Goal: Obtain resource: Obtain resource

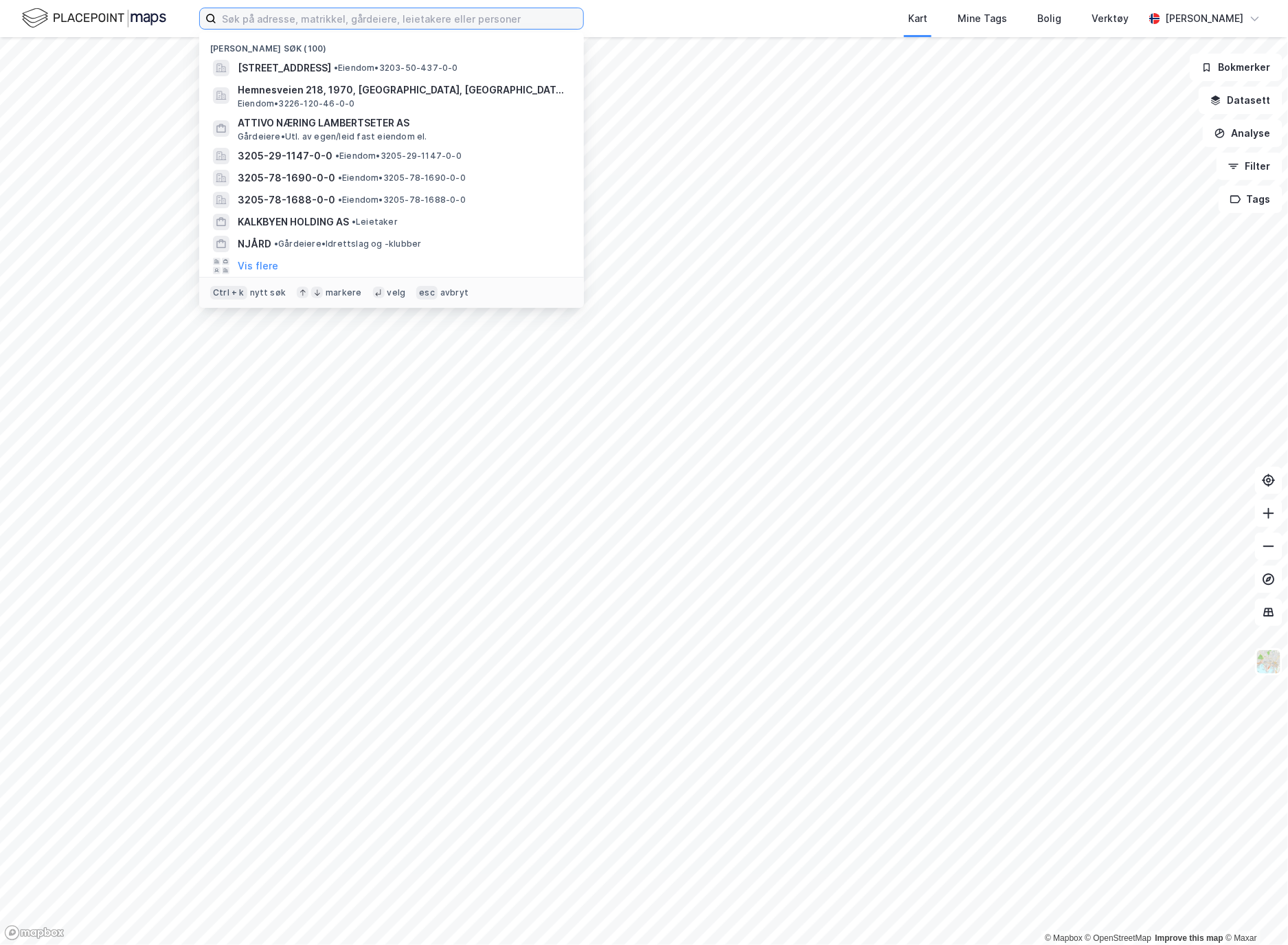
click at [241, 24] on input at bounding box center [400, 18] width 367 height 21
click at [298, 23] on input at bounding box center [400, 18] width 367 height 21
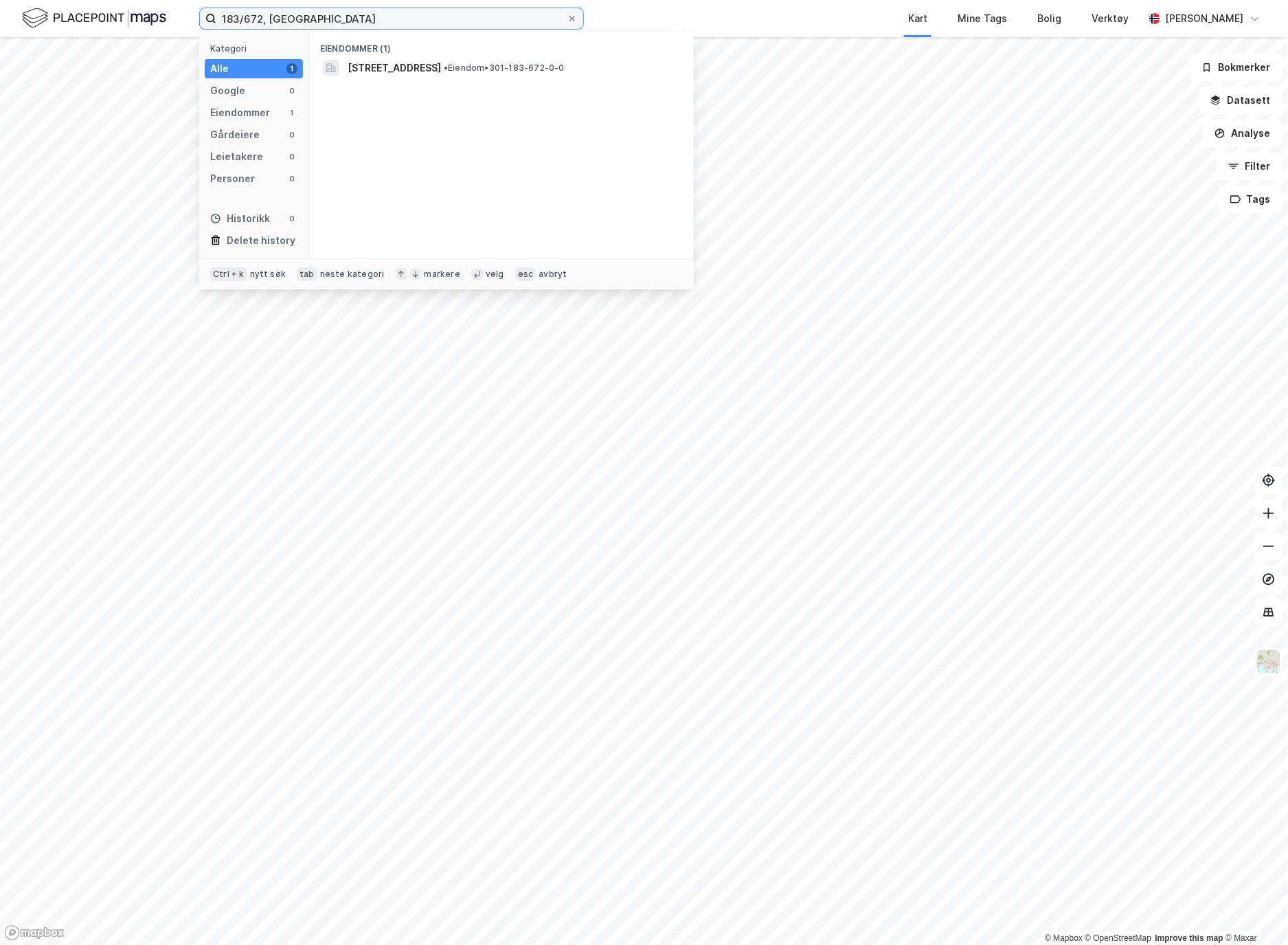
type input "183/672, [GEOGRAPHIC_DATA]"
click at [426, 57] on div "[STREET_ADDRESS] • Eiendom • 301-183-672-0-0" at bounding box center [502, 68] width 363 height 22
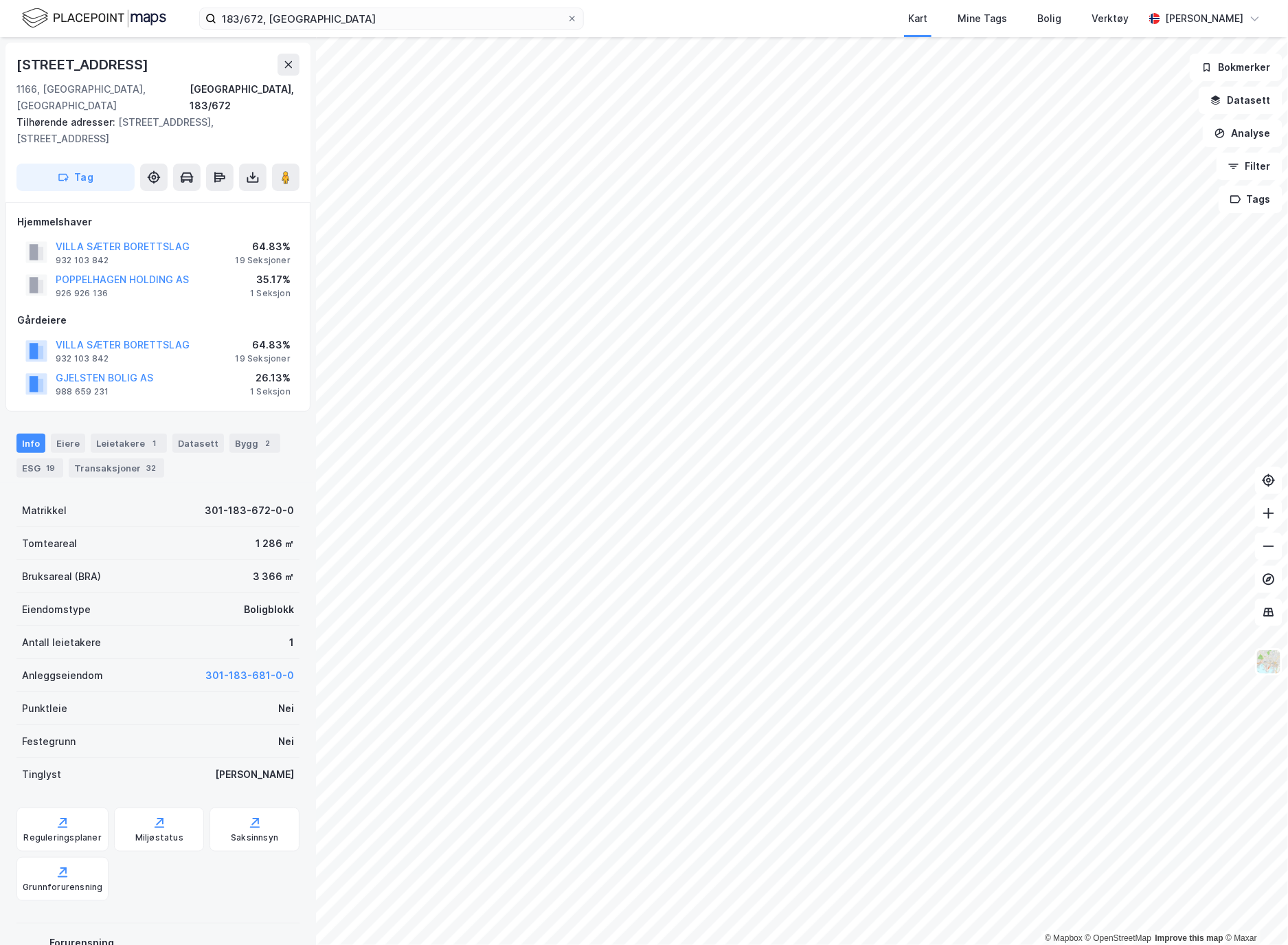
click at [251, 170] on icon at bounding box center [253, 177] width 14 height 14
click at [217, 199] on div "Last ned grunnbok" at bounding box center [185, 204] width 80 height 11
click at [236, 281] on div "POPPELHAGEN HOLDING AS 926 926 136 35.17% 1 Seksjon" at bounding box center [158, 285] width 281 height 33
drag, startPoint x: 238, startPoint y: 334, endPoint x: 223, endPoint y: 334, distance: 15.0
click at [238, 337] on div "64.83%" at bounding box center [262, 345] width 55 height 17
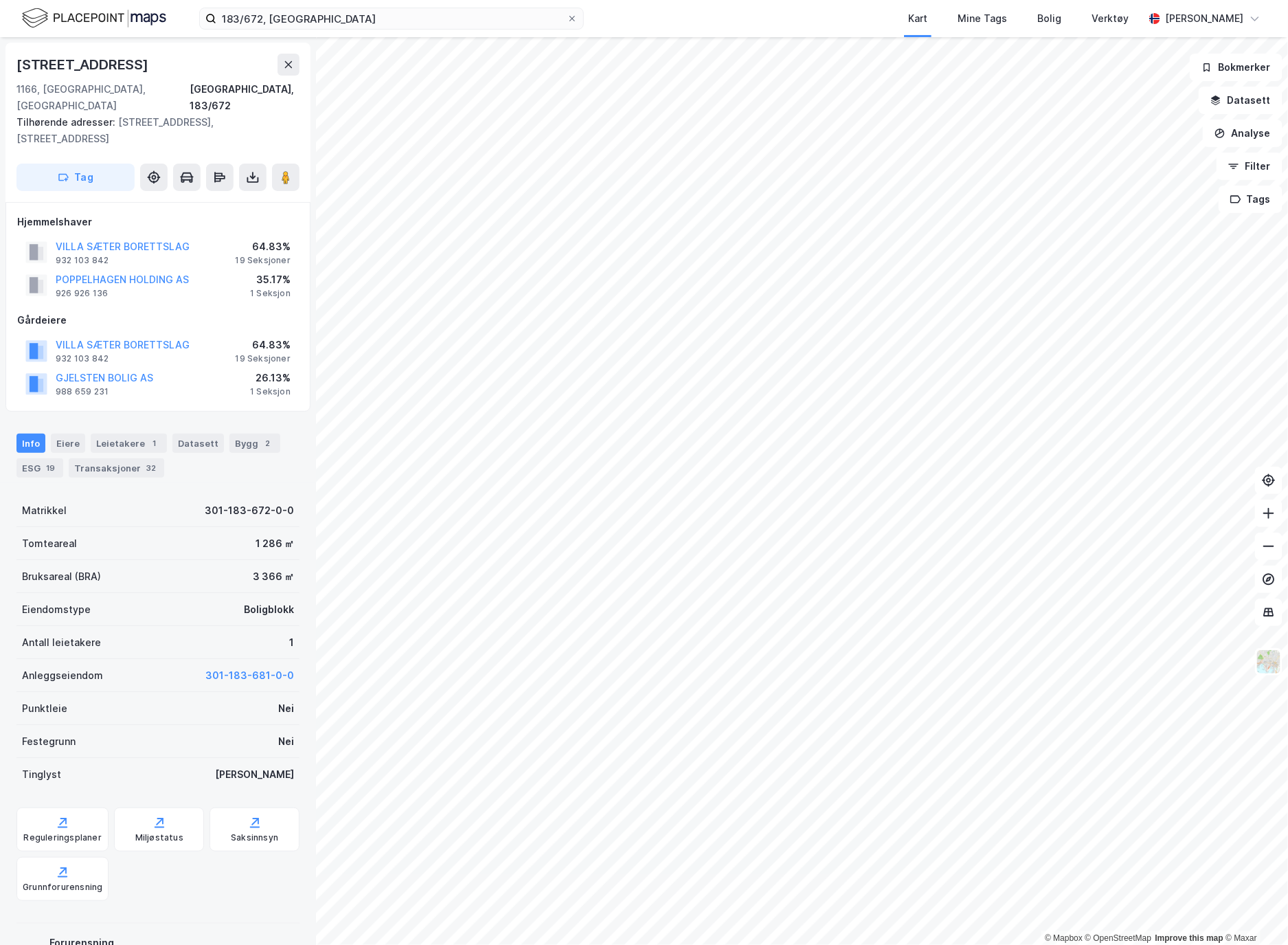
click at [57, 433] on div "Eiere" at bounding box center [69, 443] width 35 height 19
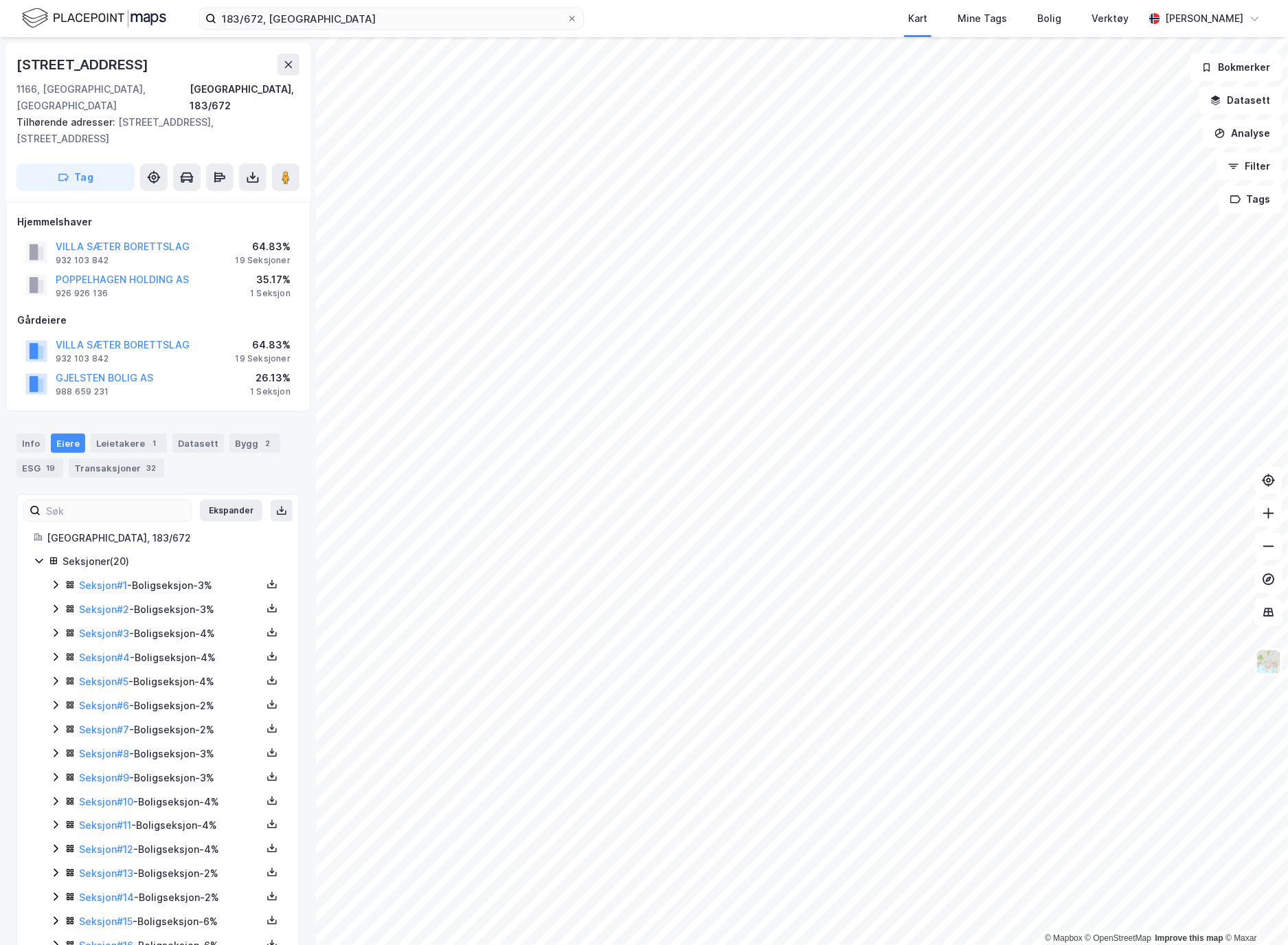
click at [52, 579] on icon at bounding box center [56, 585] width 11 height 11
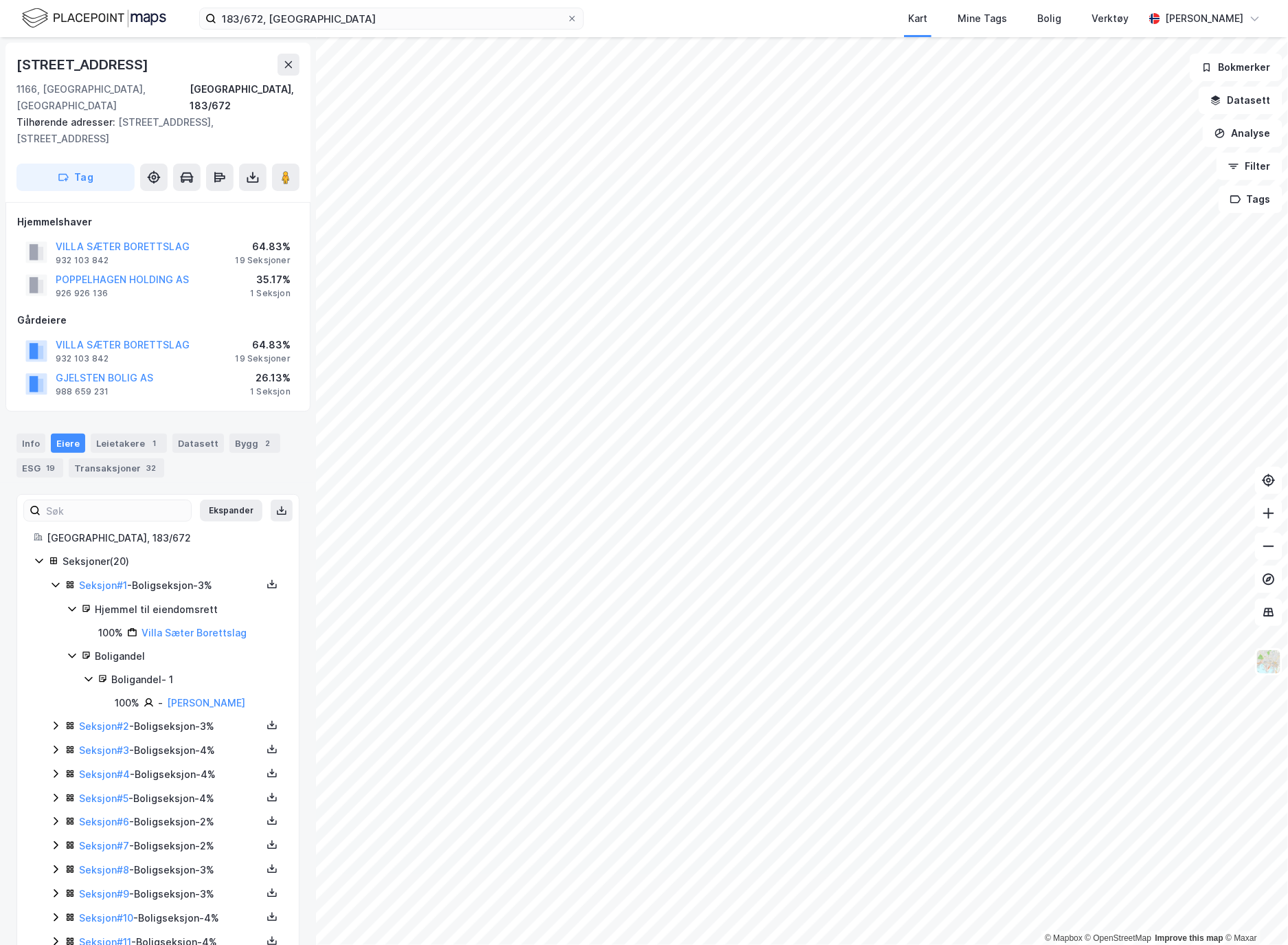
click at [267, 578] on icon at bounding box center [272, 584] width 11 height 11
click at [172, 534] on div "Grunnbok" at bounding box center [188, 542] width 46 height 17
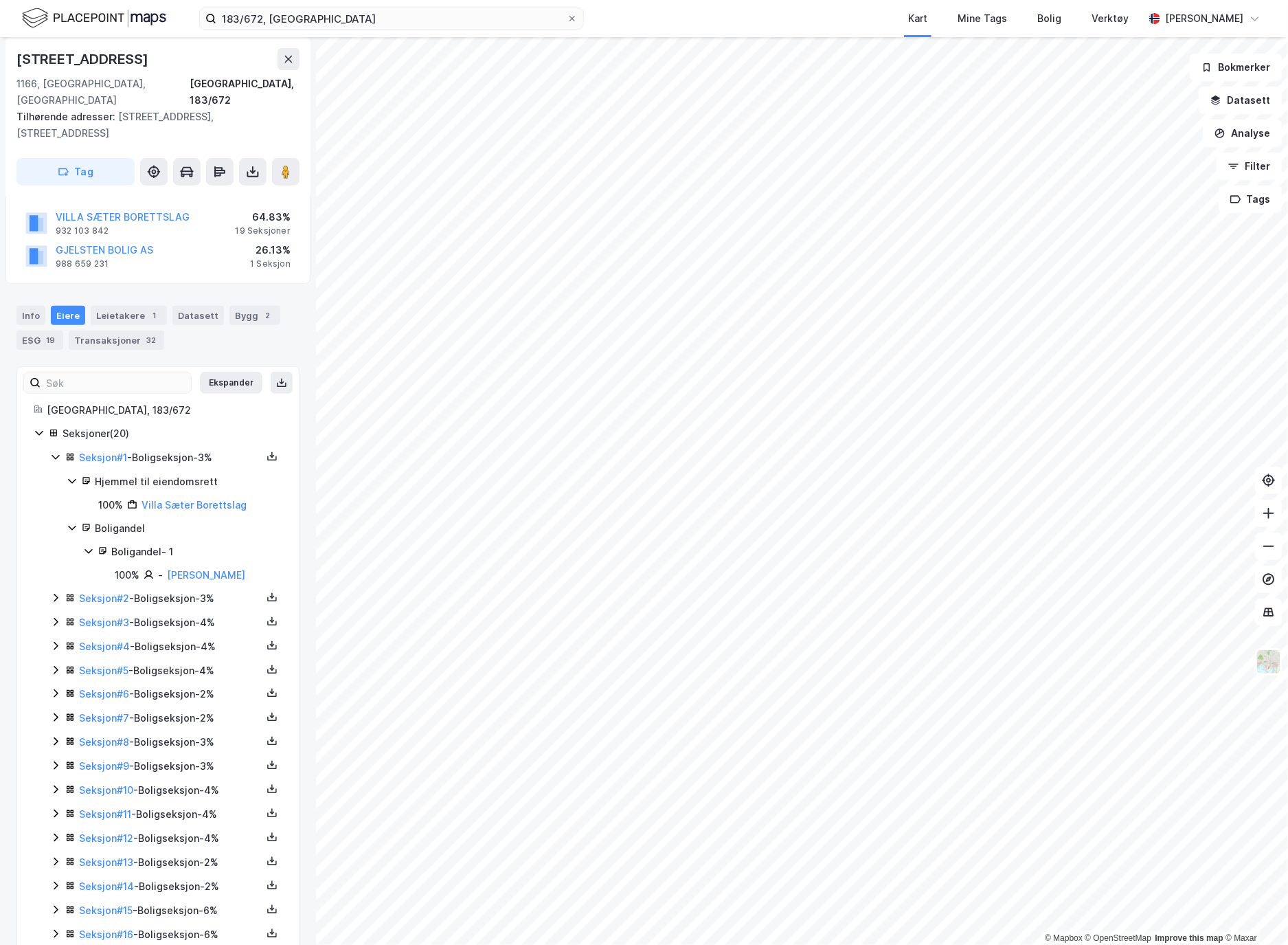
scroll to position [245, 0]
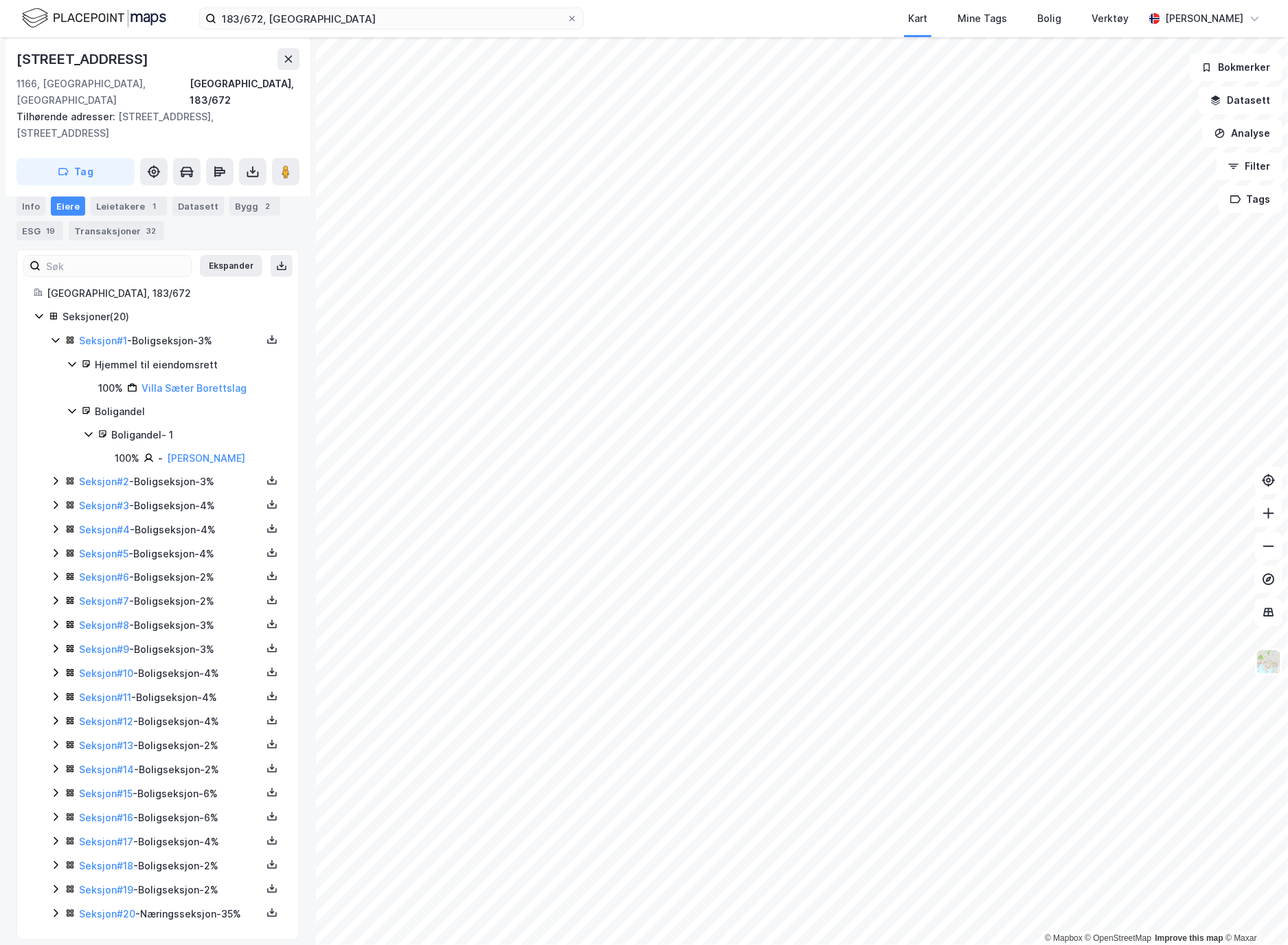
click at [264, 904] on button at bounding box center [272, 912] width 17 height 17
click at [189, 863] on div "Grunnbok" at bounding box center [188, 871] width 46 height 17
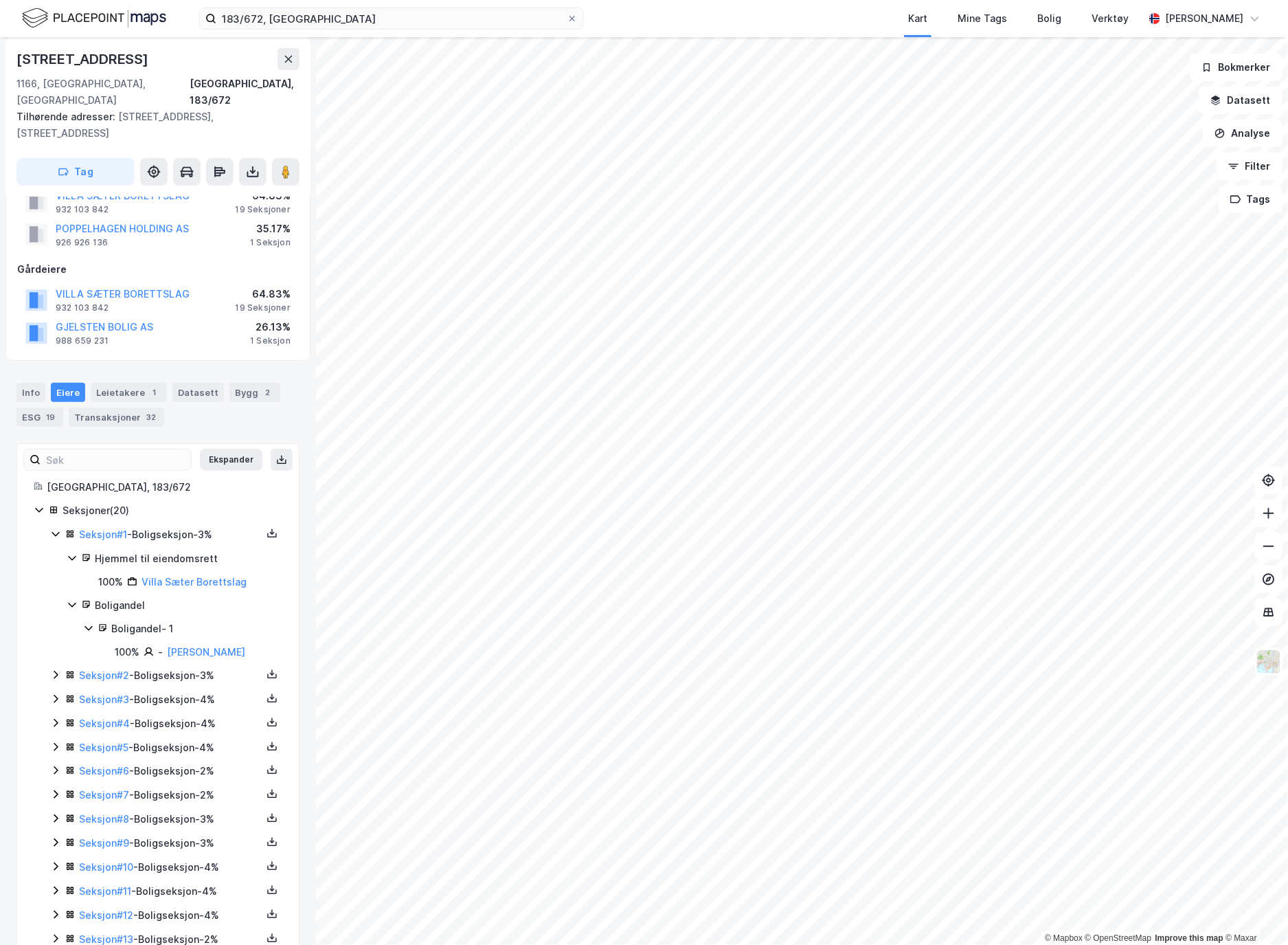
scroll to position [76, 0]
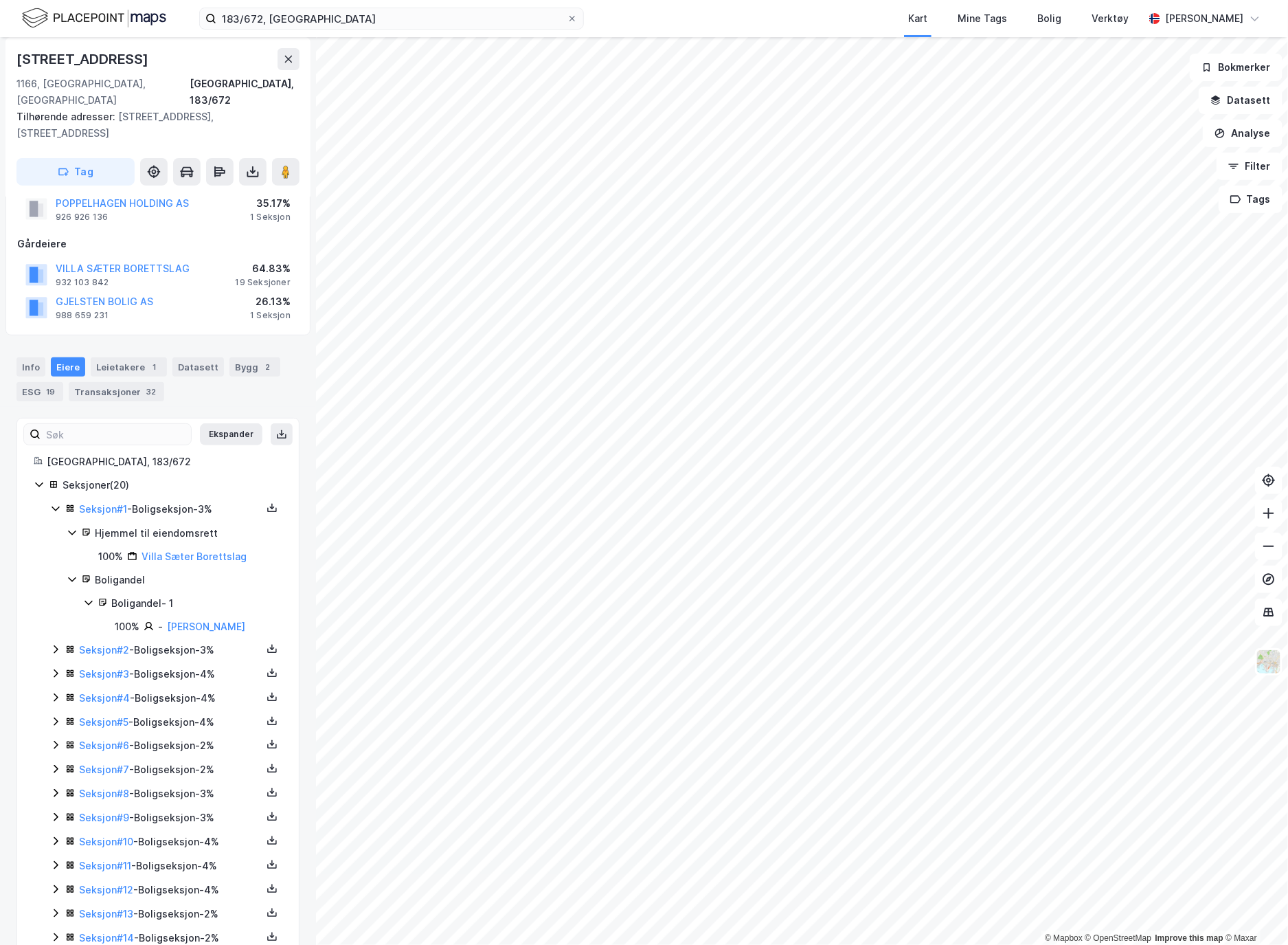
click at [110, 382] on div "Transaksjoner 32" at bounding box center [116, 392] width 96 height 19
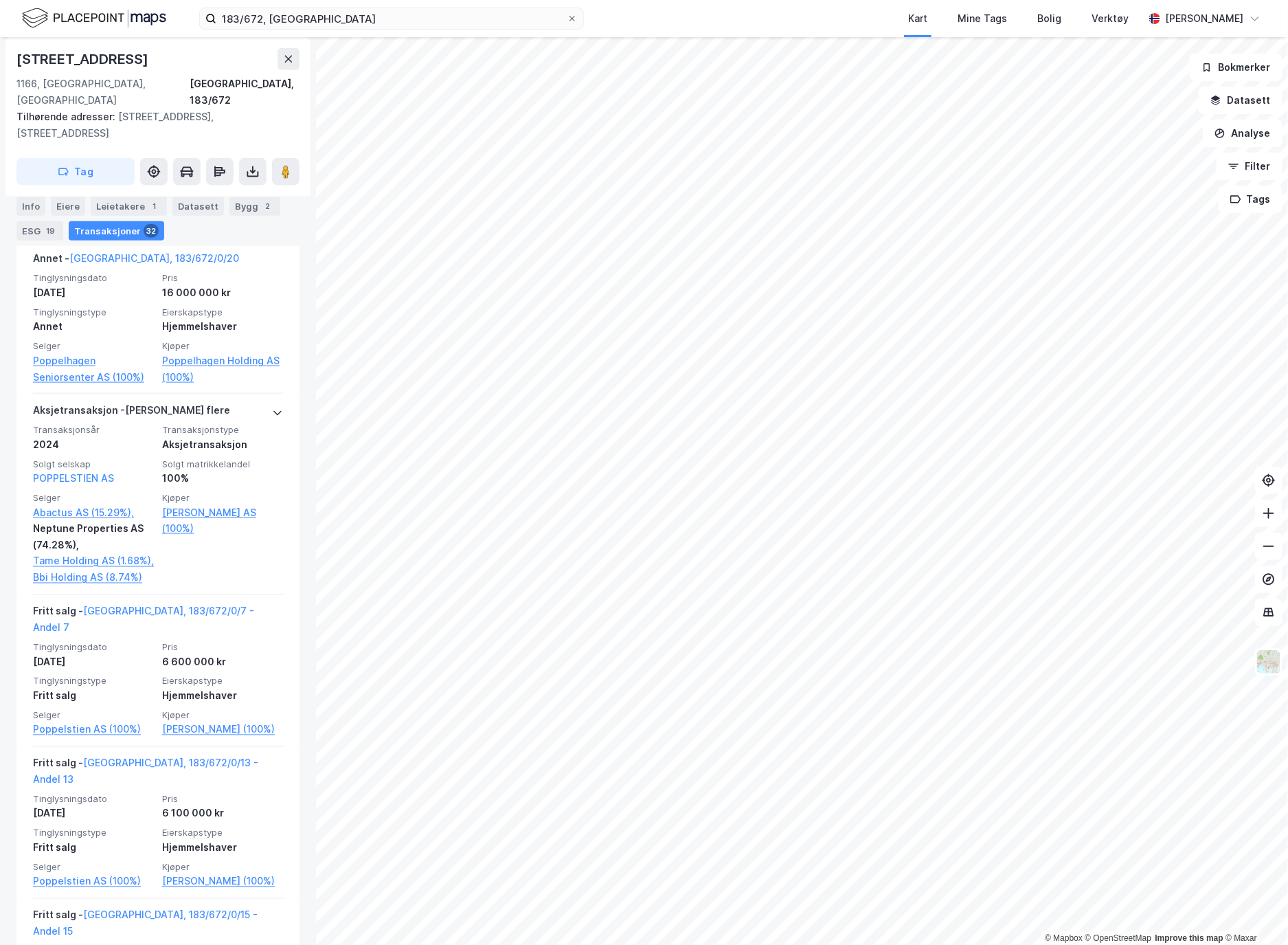
scroll to position [458, 0]
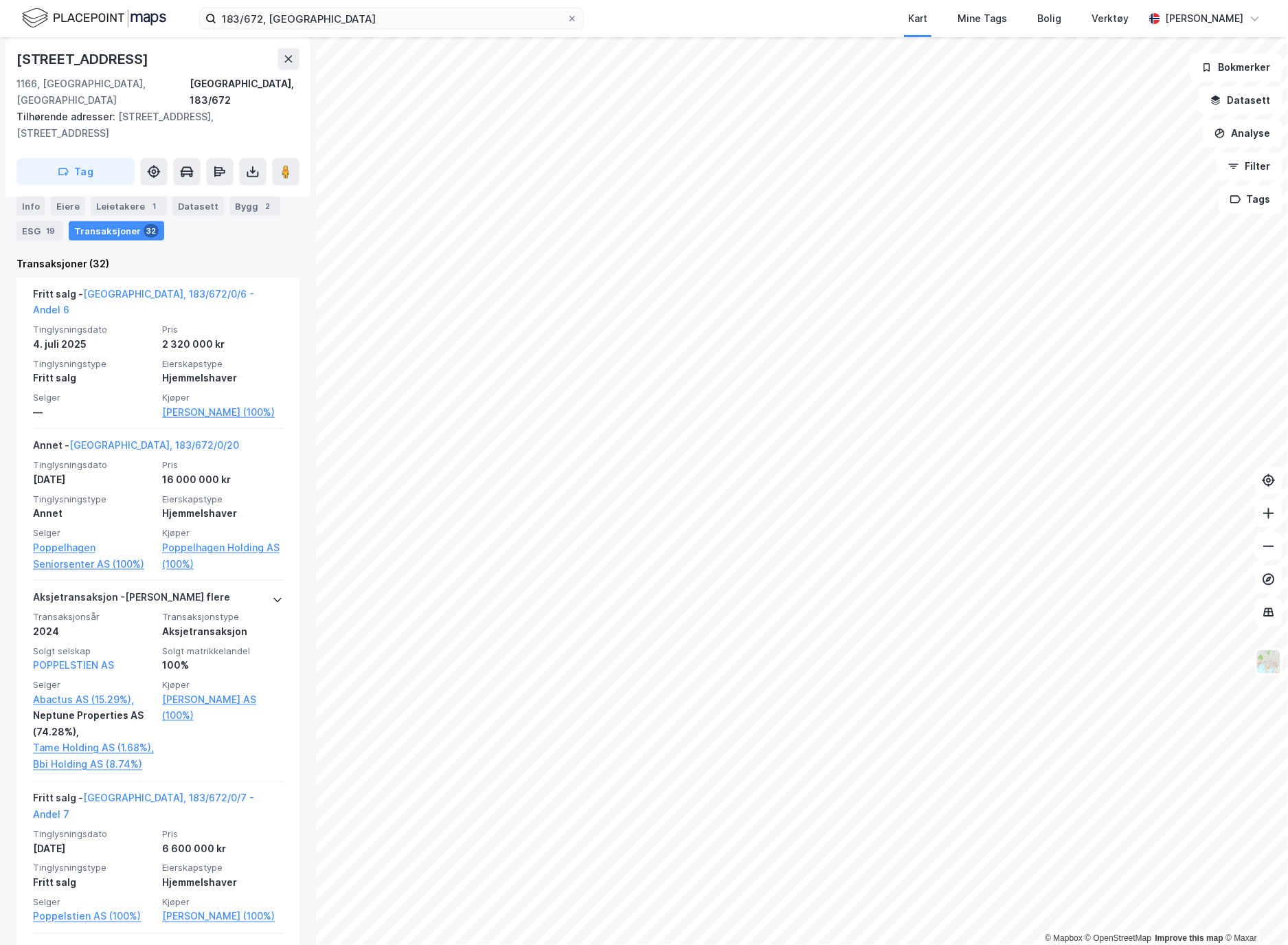
click at [241, 437] on div "Annet - [GEOGRAPHIC_DATA], 183/672/0/20" at bounding box center [158, 447] width 250 height 22
